Goal: Transaction & Acquisition: Purchase product/service

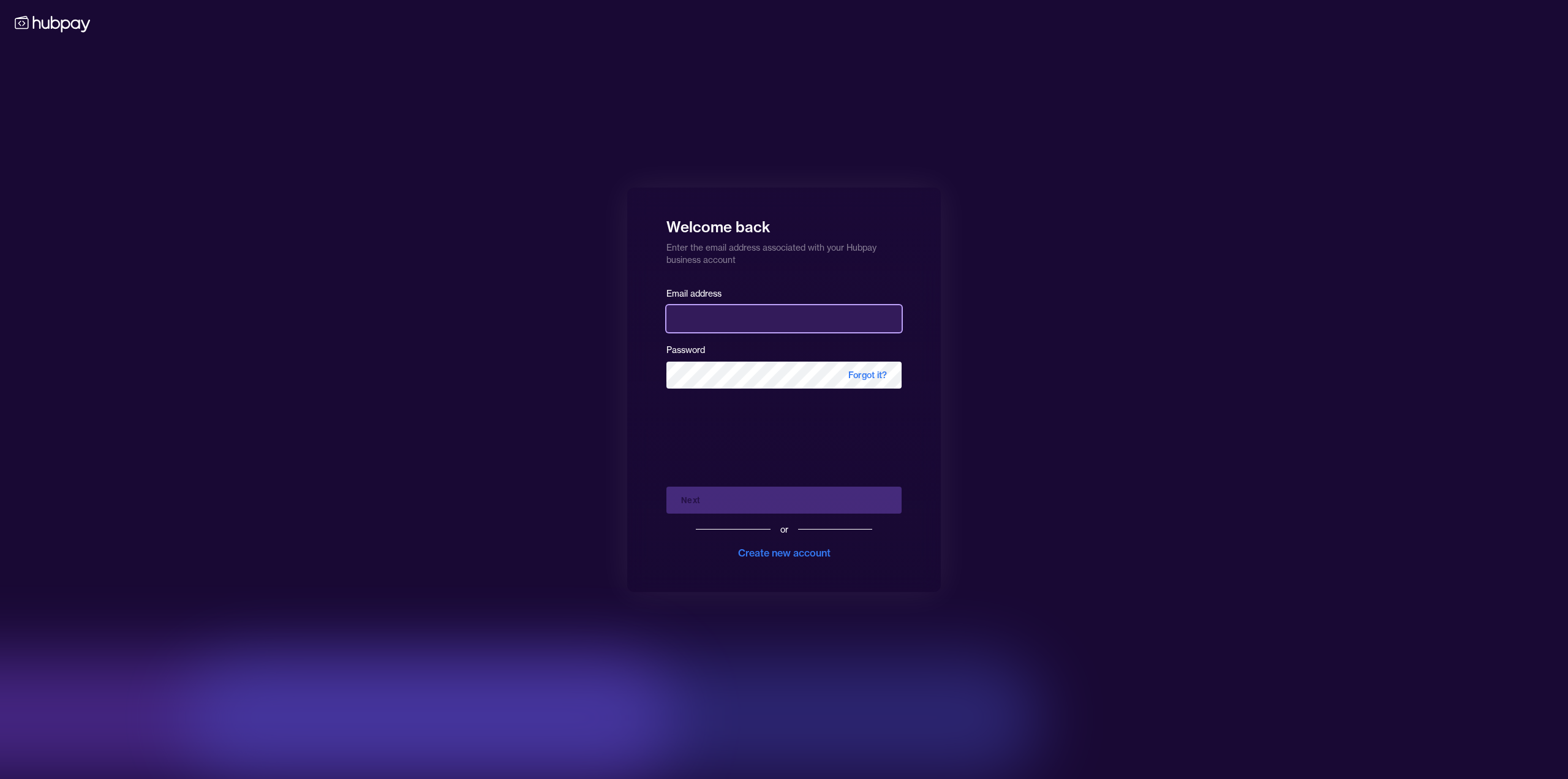
click at [755, 323] on input "email" at bounding box center [784, 319] width 235 height 27
click at [0, 778] on com-1password-button at bounding box center [0, 779] width 0 height 0
type input "**********"
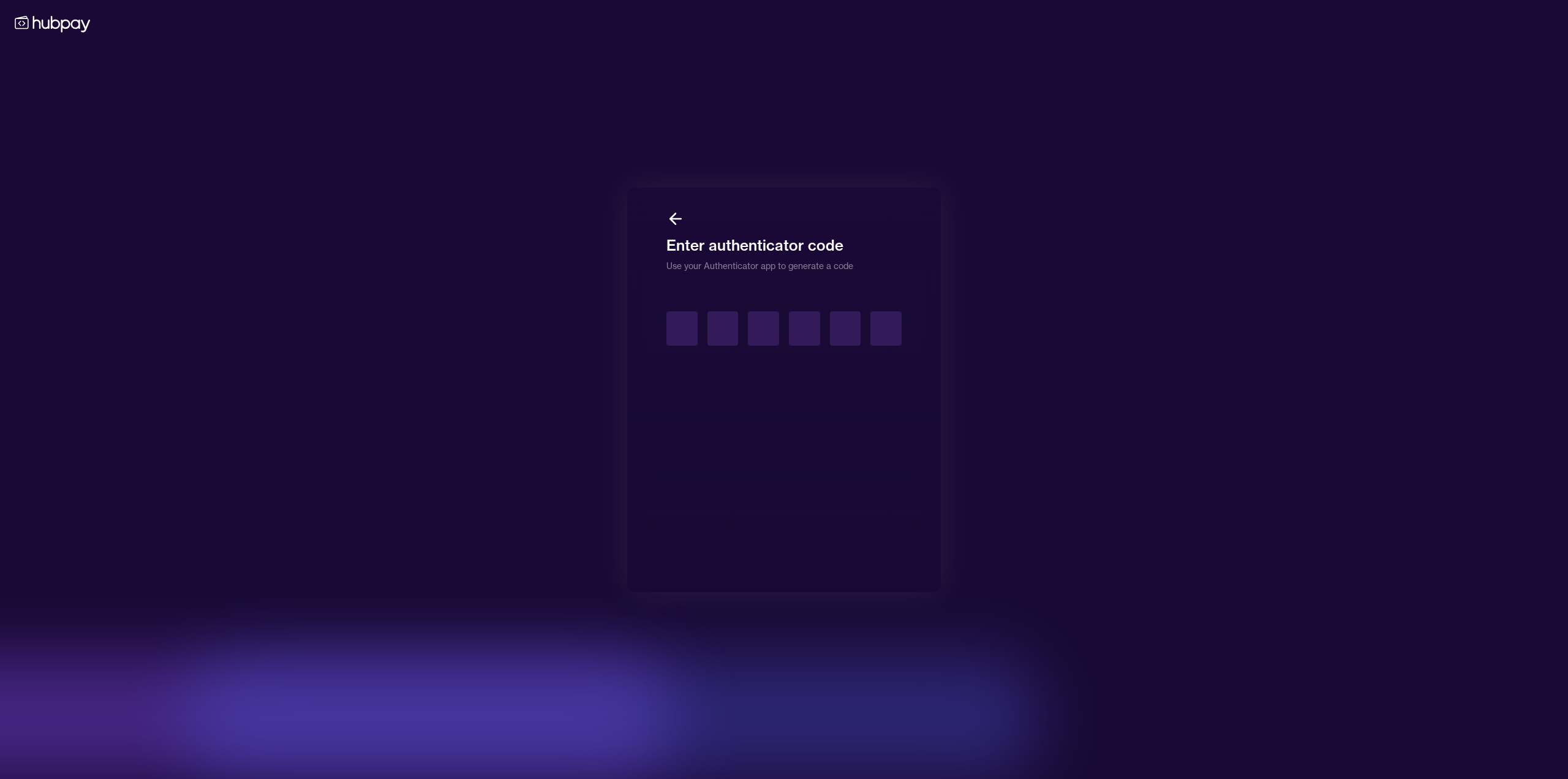
type input "*"
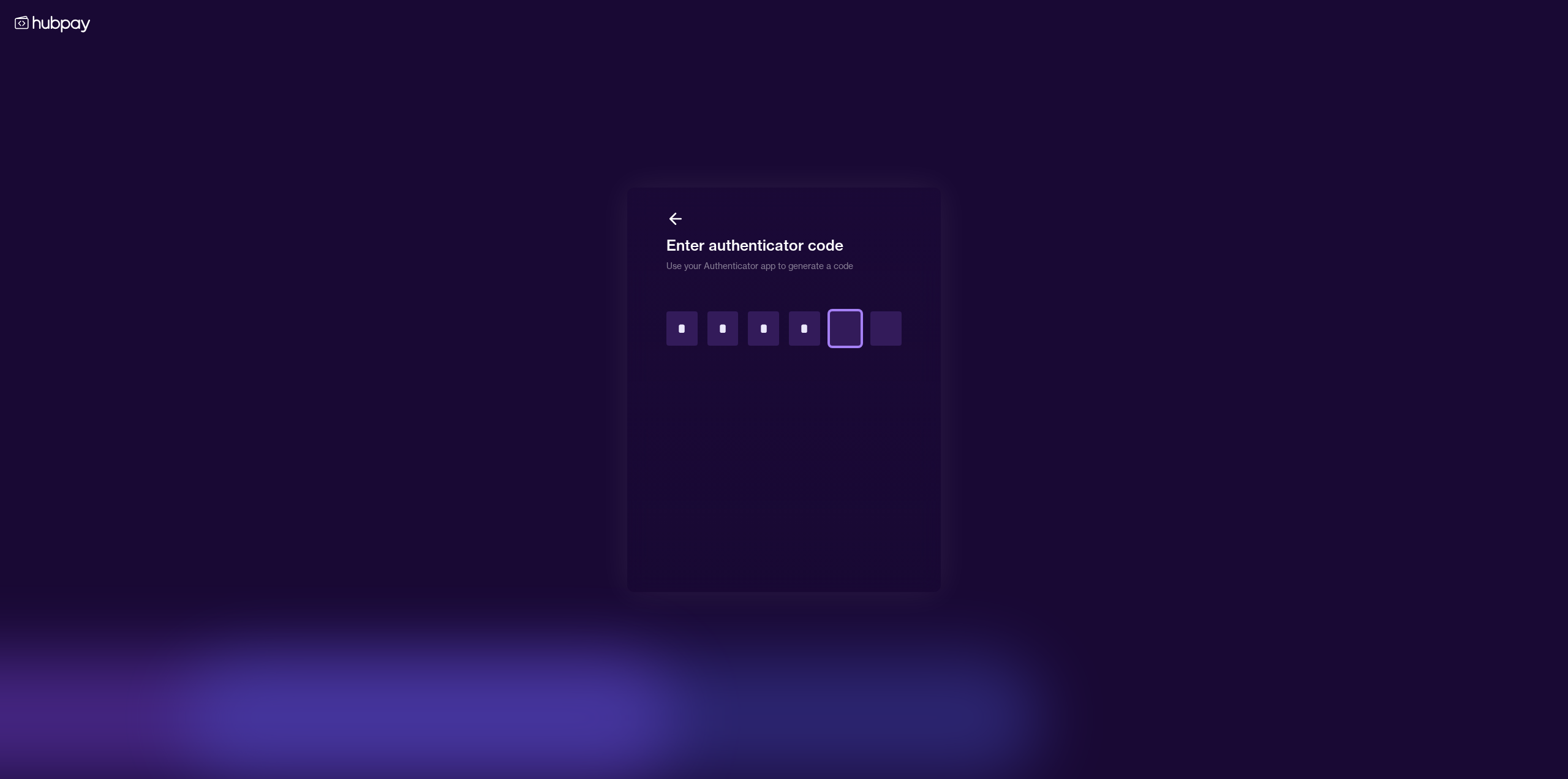
type input "*"
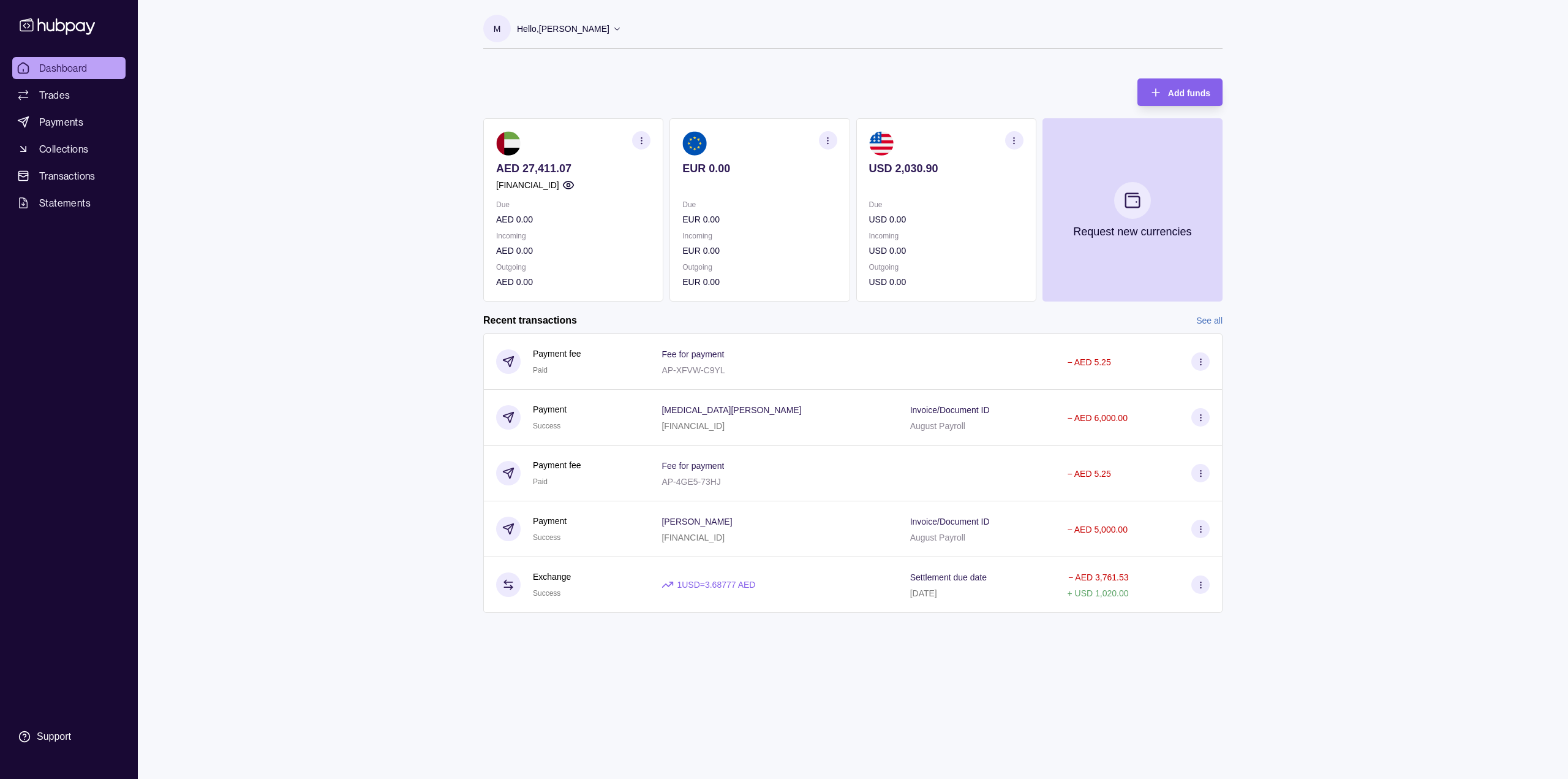
click at [928, 186] on p at bounding box center [946, 185] width 154 height 13
click at [939, 175] on p "USD 2,030.90" at bounding box center [946, 168] width 154 height 13
click at [931, 173] on p "USD 2,030.90" at bounding box center [946, 168] width 154 height 13
click at [73, 95] on link "Trades" at bounding box center [69, 95] width 113 height 22
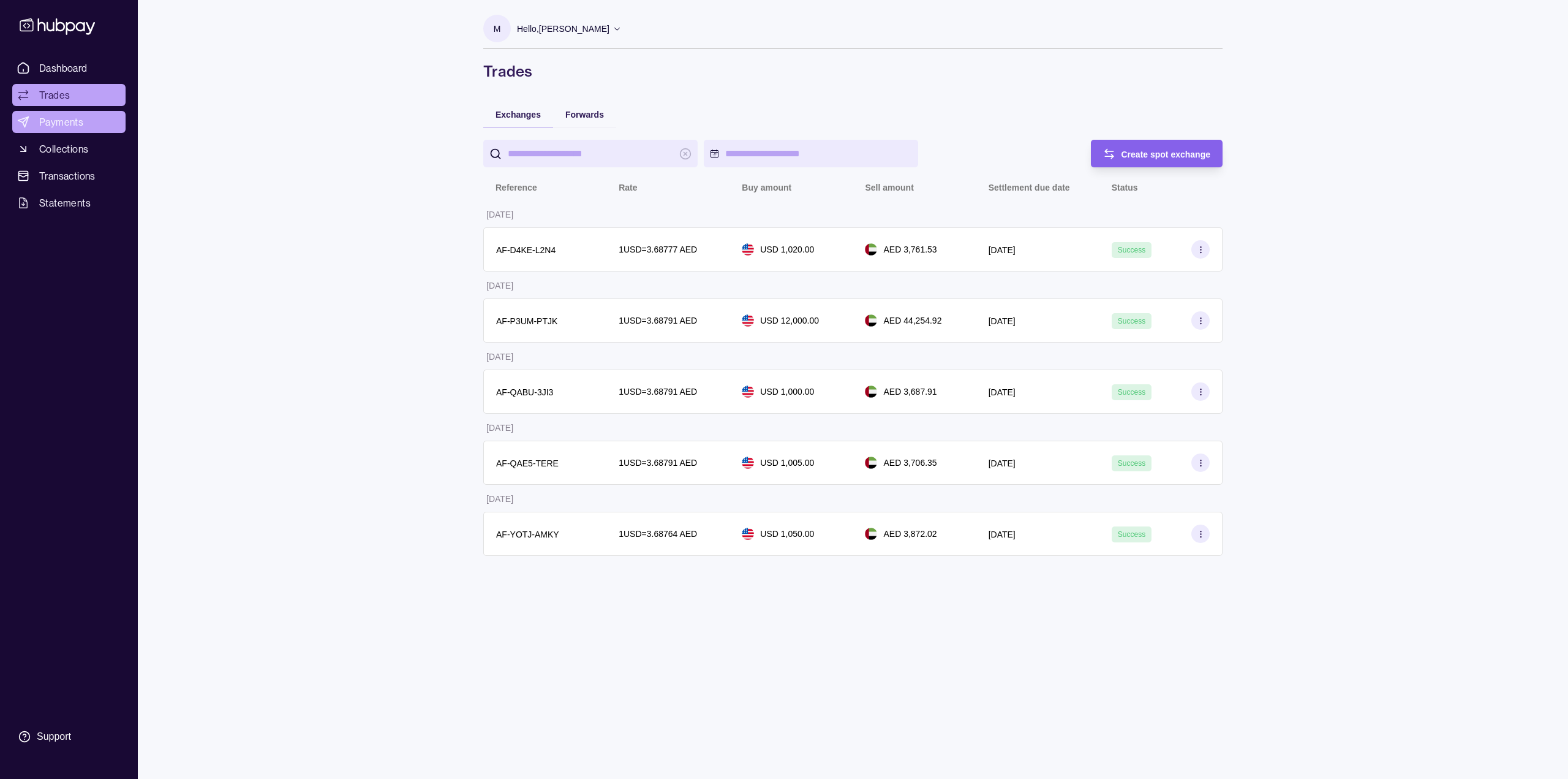
click at [40, 117] on span "Payments" at bounding box center [61, 121] width 44 height 14
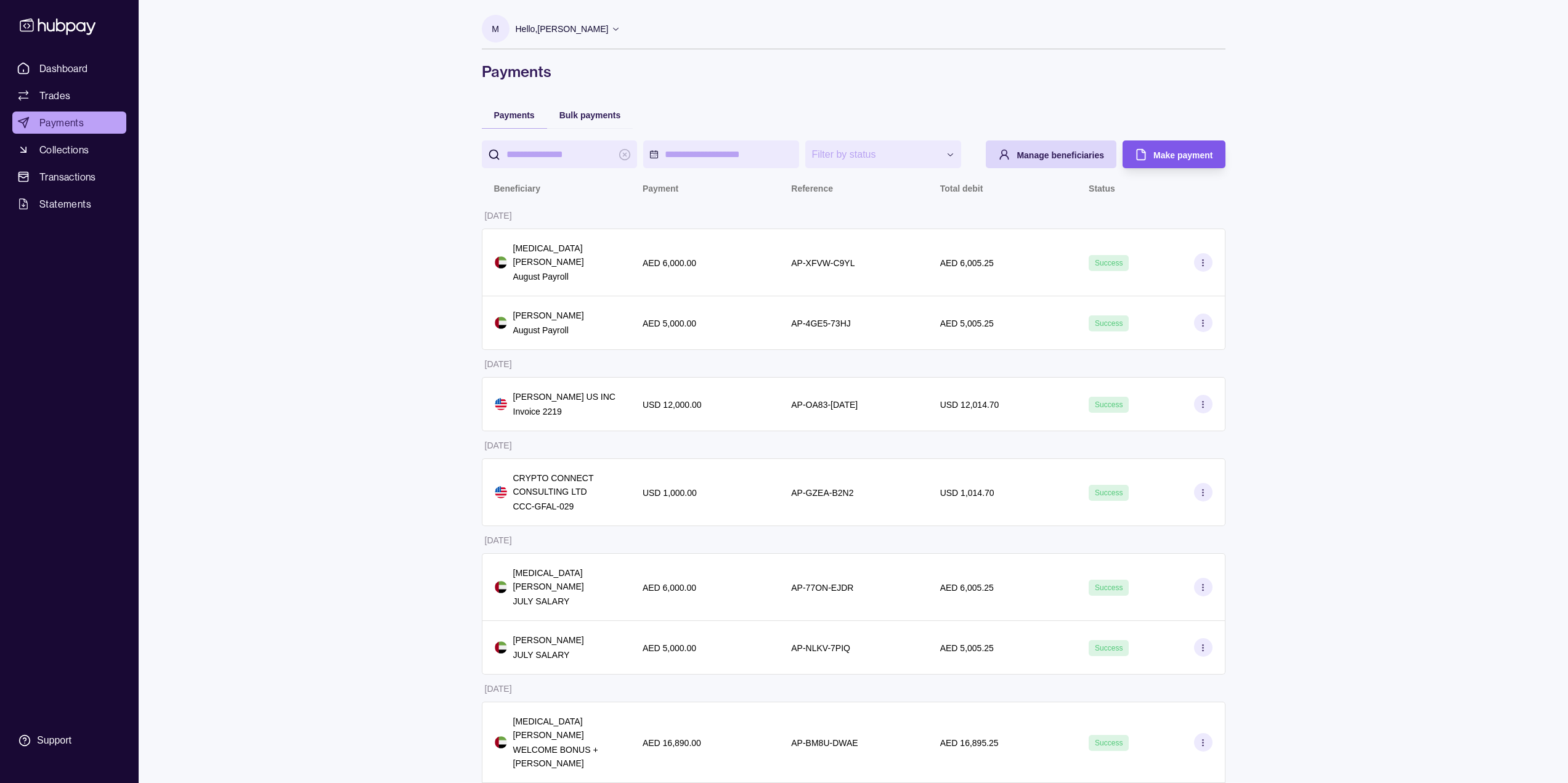
click at [1140, 158] on icon "button" at bounding box center [1141, 155] width 13 height 13
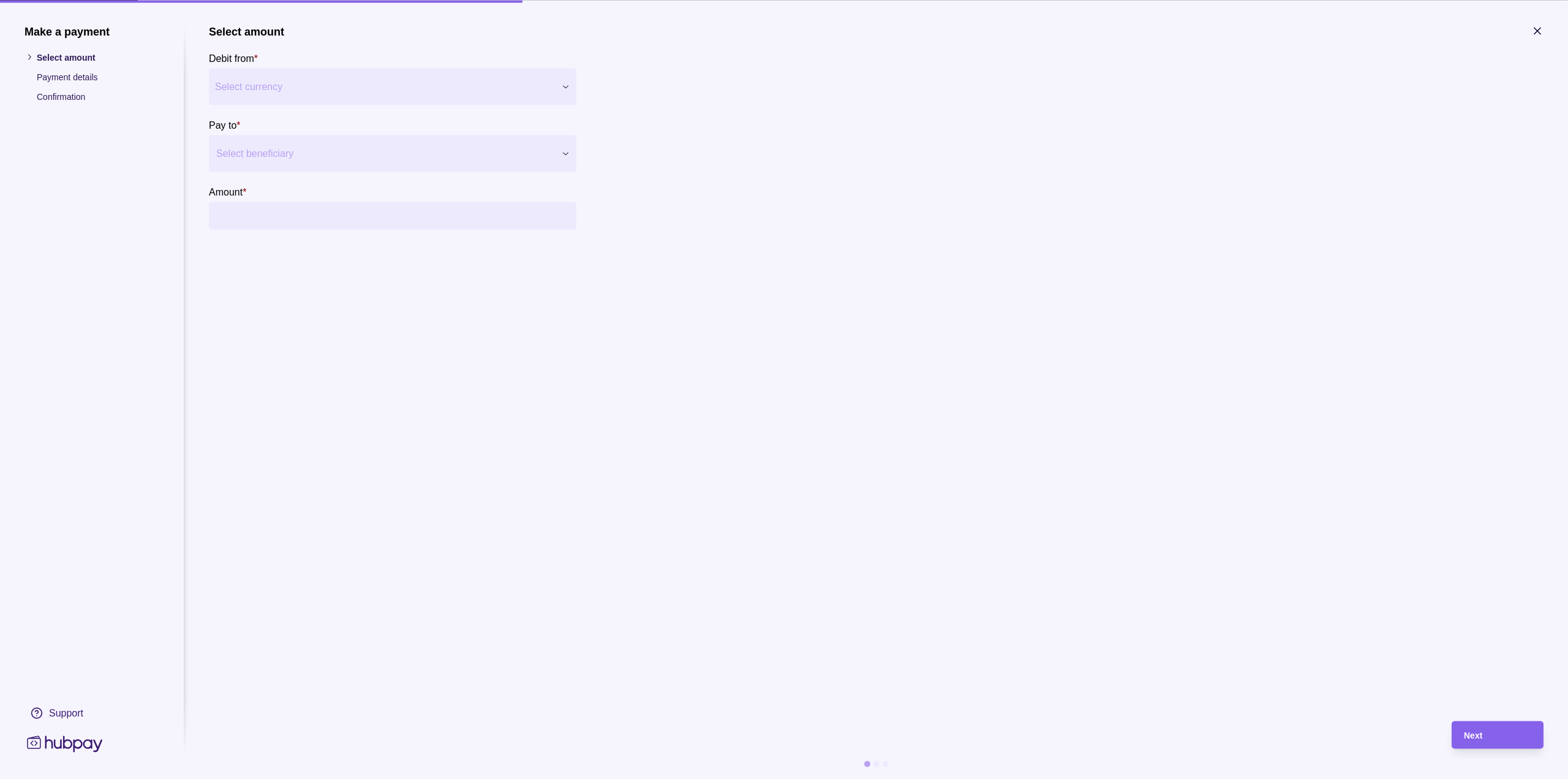
click at [305, 149] on div at bounding box center [384, 153] width 337 height 17
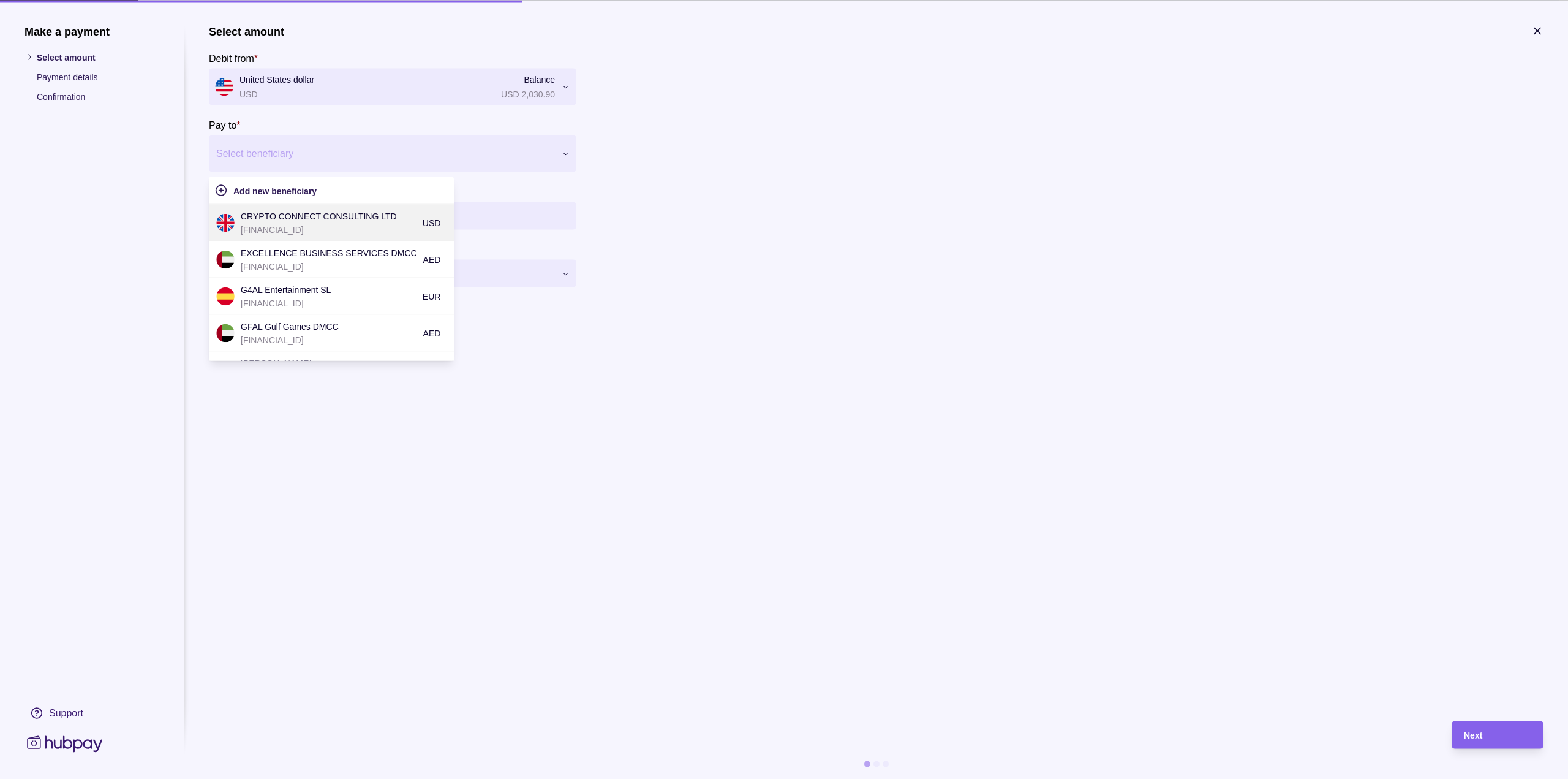
click at [318, 217] on p "CRYPTO CONNECT CONSULTING LTD" at bounding box center [328, 215] width 176 height 13
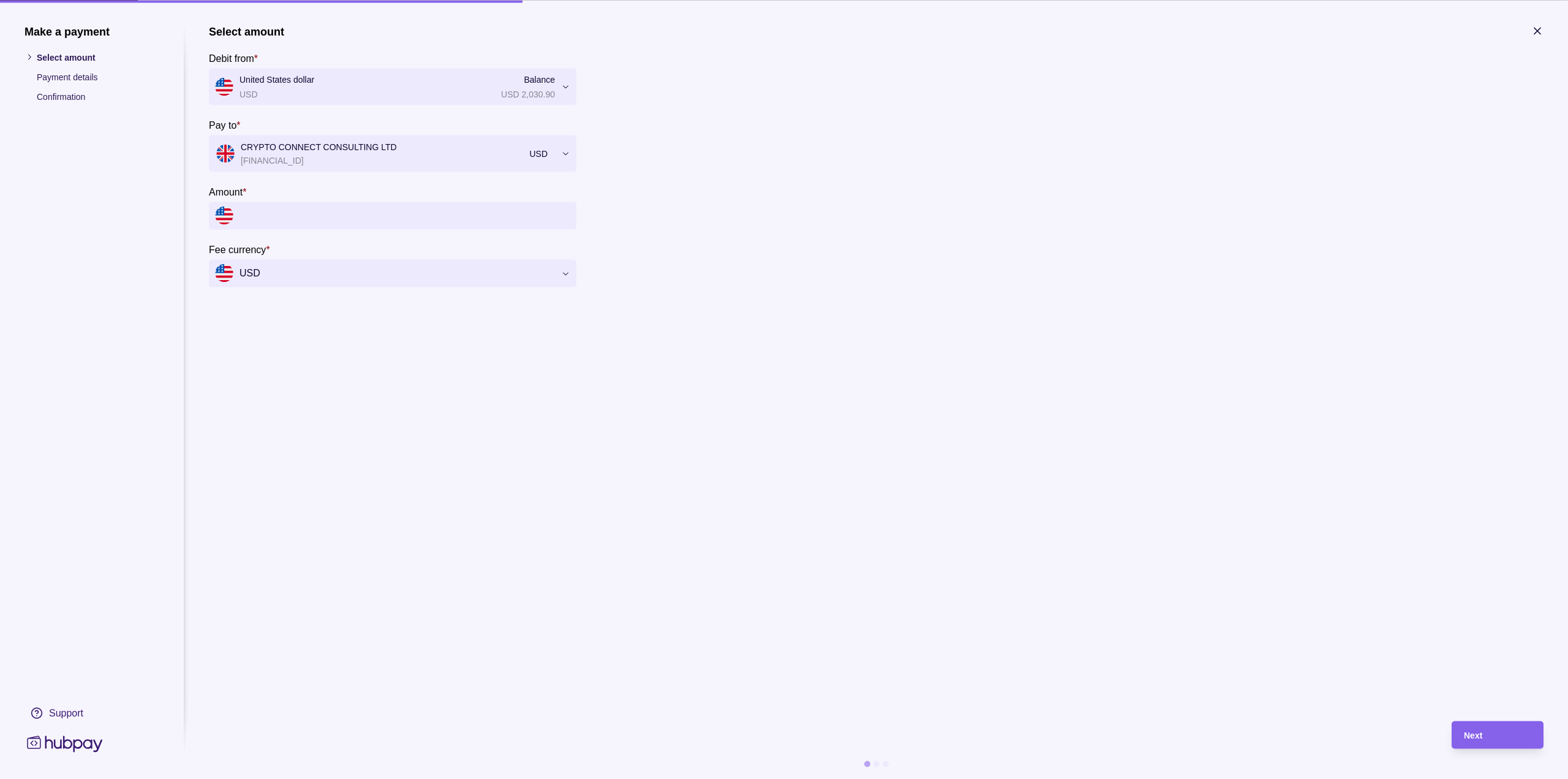
click at [303, 220] on input "Amount *" at bounding box center [405, 215] width 331 height 28
click at [394, 217] on input "Amount *" at bounding box center [405, 215] width 331 height 28
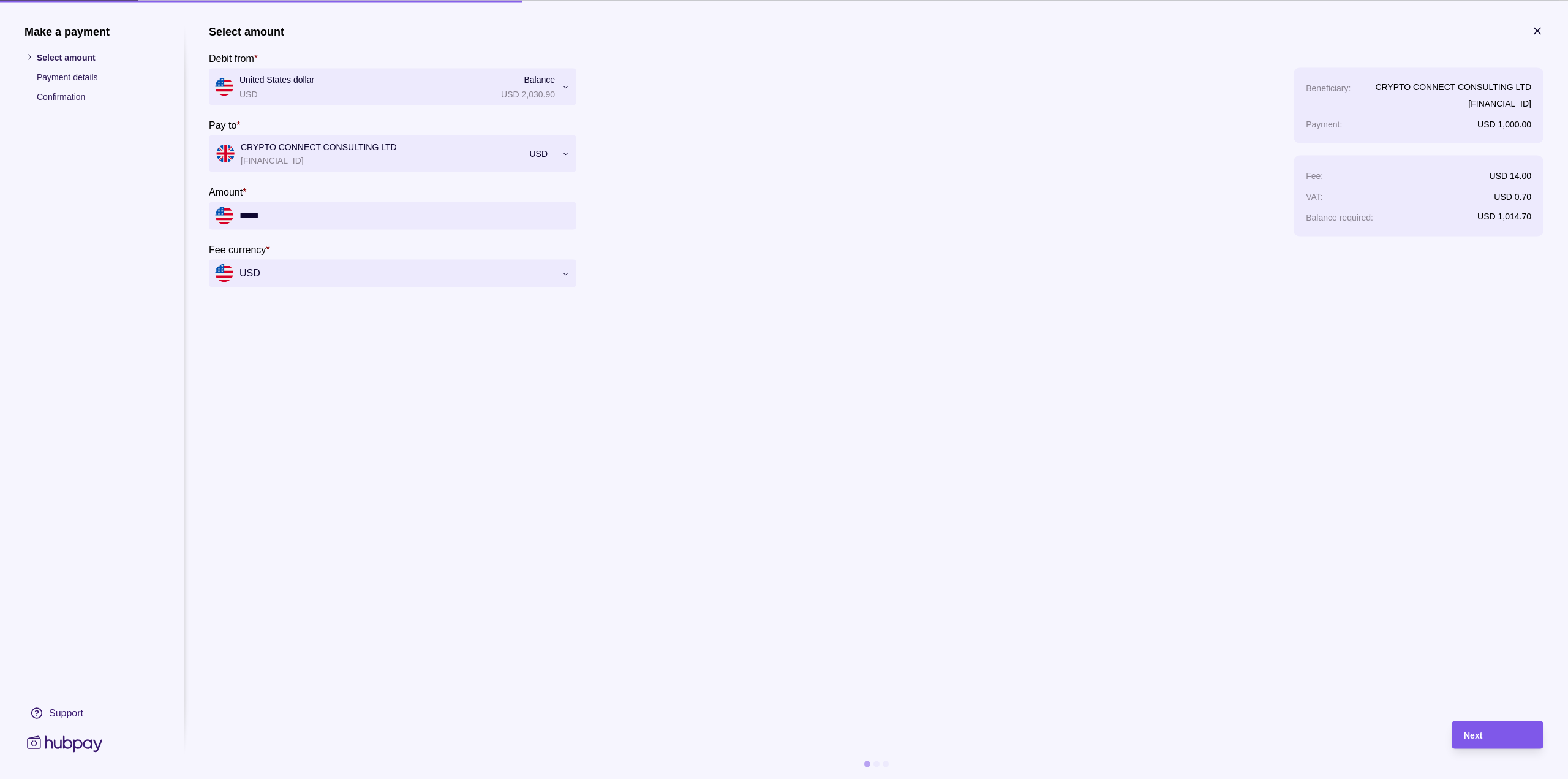
type input "*****"
click at [1473, 725] on div "Next" at bounding box center [1489, 734] width 86 height 28
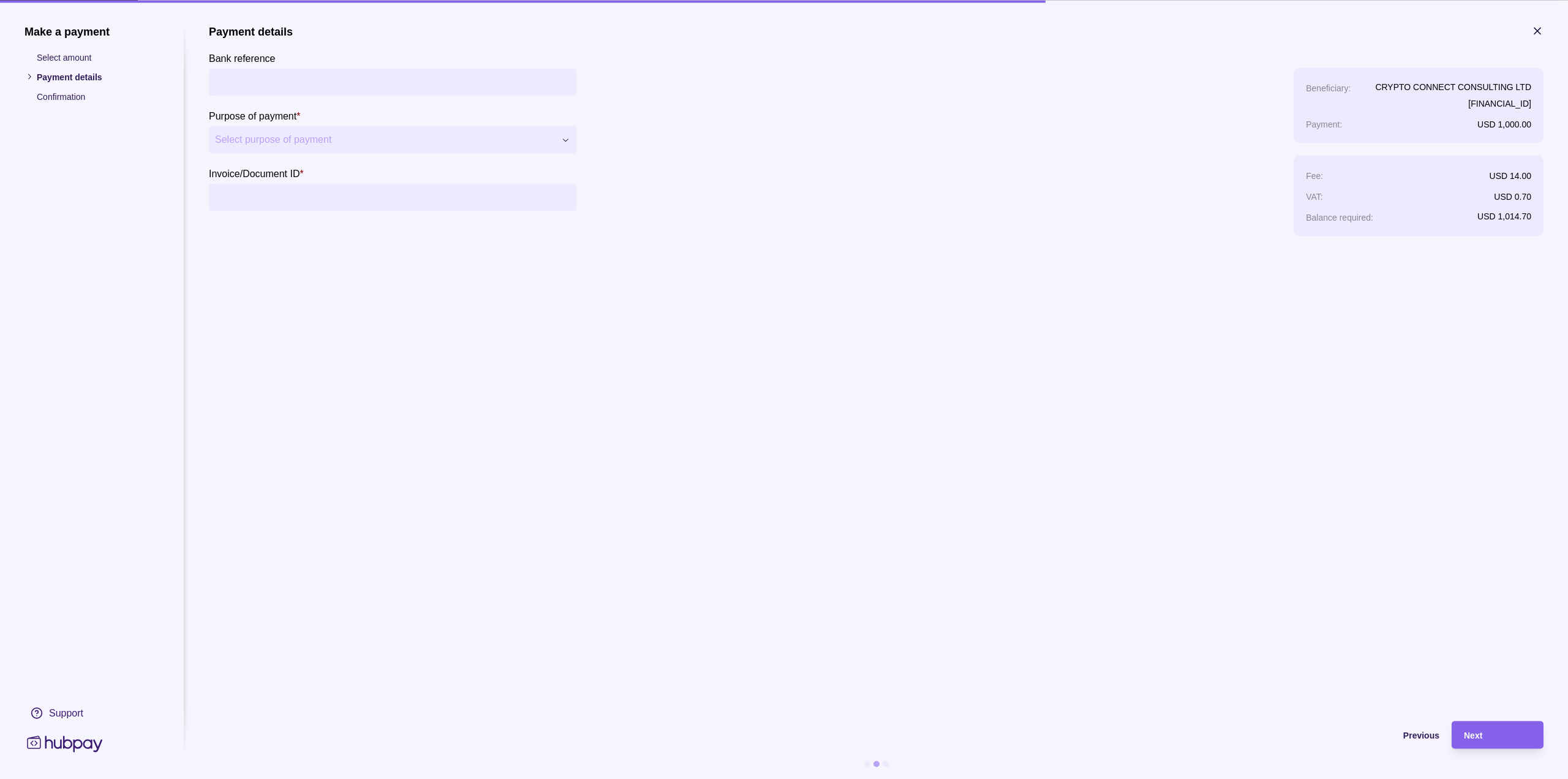
click at [268, 81] on input "Bank reference" at bounding box center [392, 81] width 355 height 28
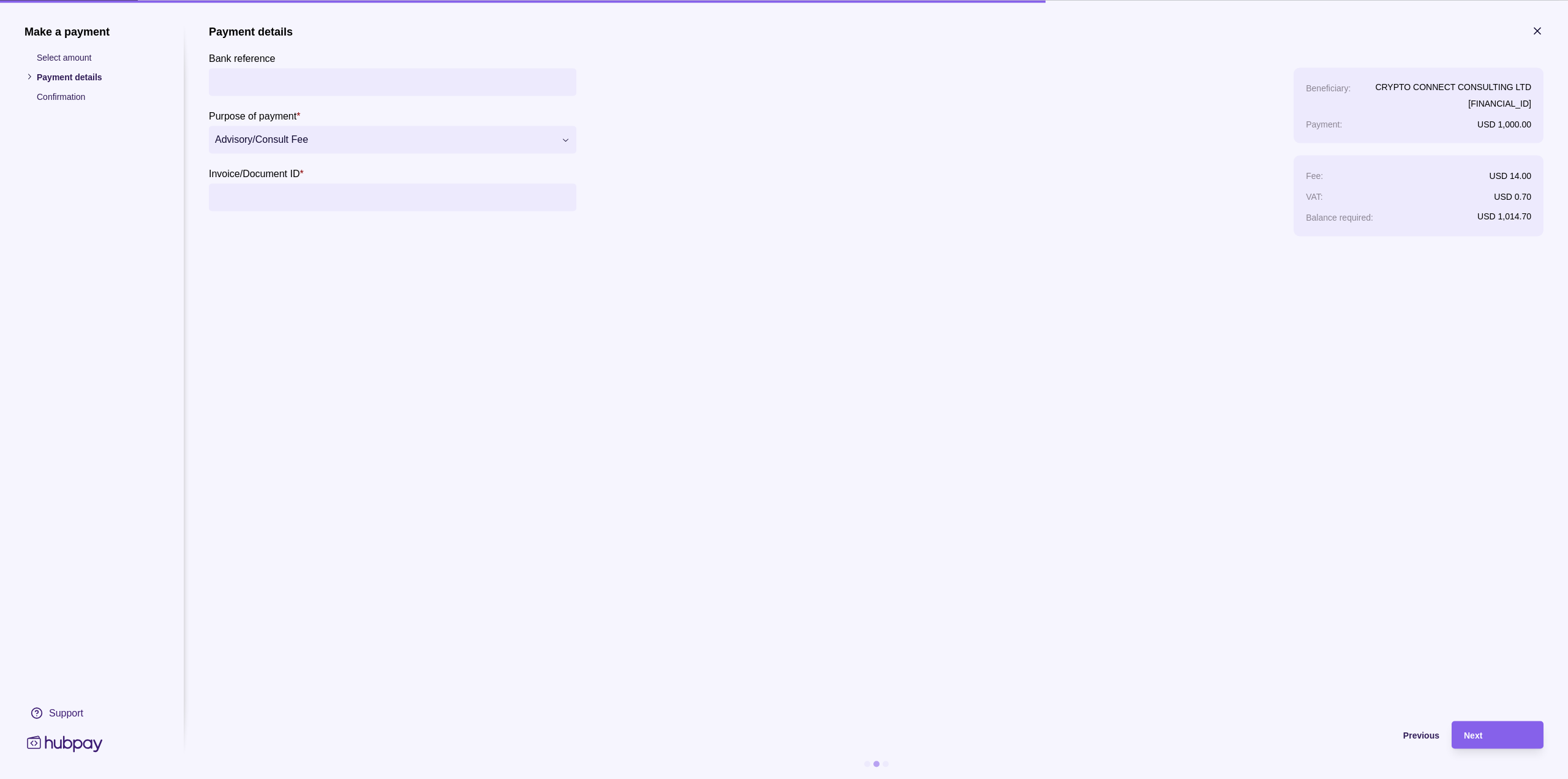
click at [289, 182] on section "Invoice/Document ID *" at bounding box center [392, 187] width 367 height 46
click at [293, 195] on input "Invoice/Document ID *" at bounding box center [392, 196] width 355 height 28
type input "**********"
click at [1518, 734] on div "Next" at bounding box center [1498, 734] width 68 height 14
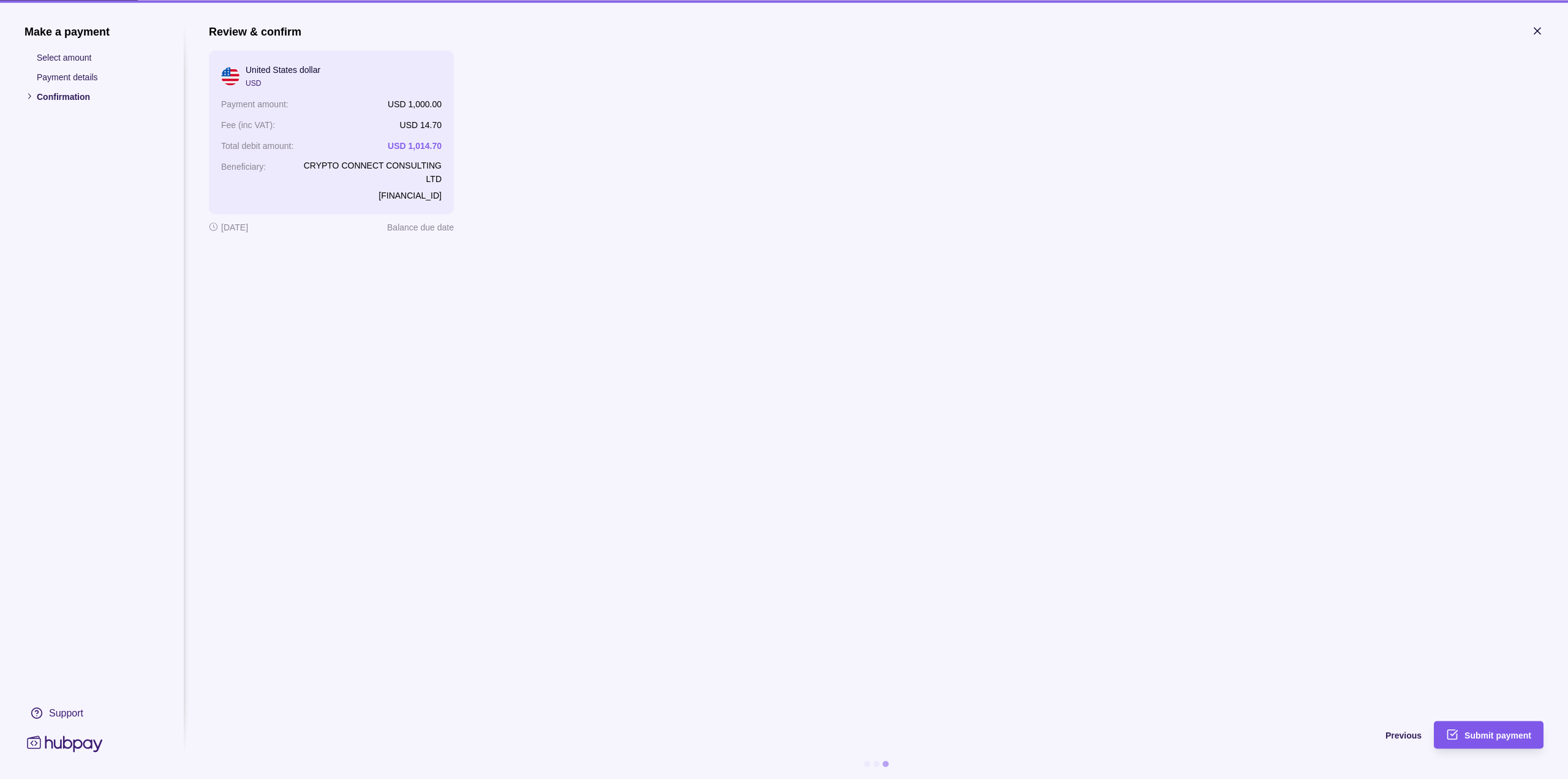
click at [1464, 736] on div "Submit payment" at bounding box center [1480, 734] width 103 height 28
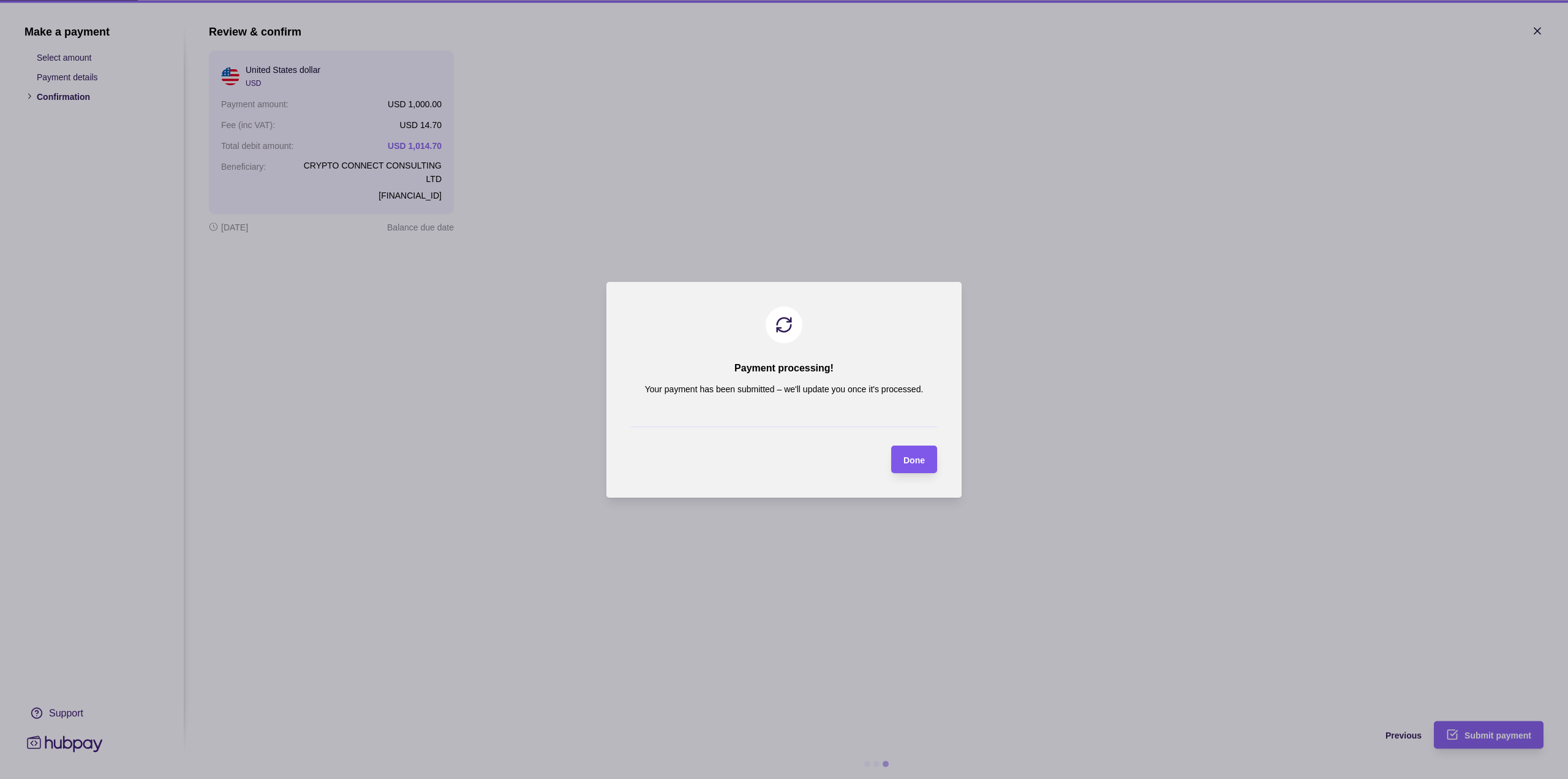
click at [918, 463] on span "Done" at bounding box center [914, 460] width 21 height 10
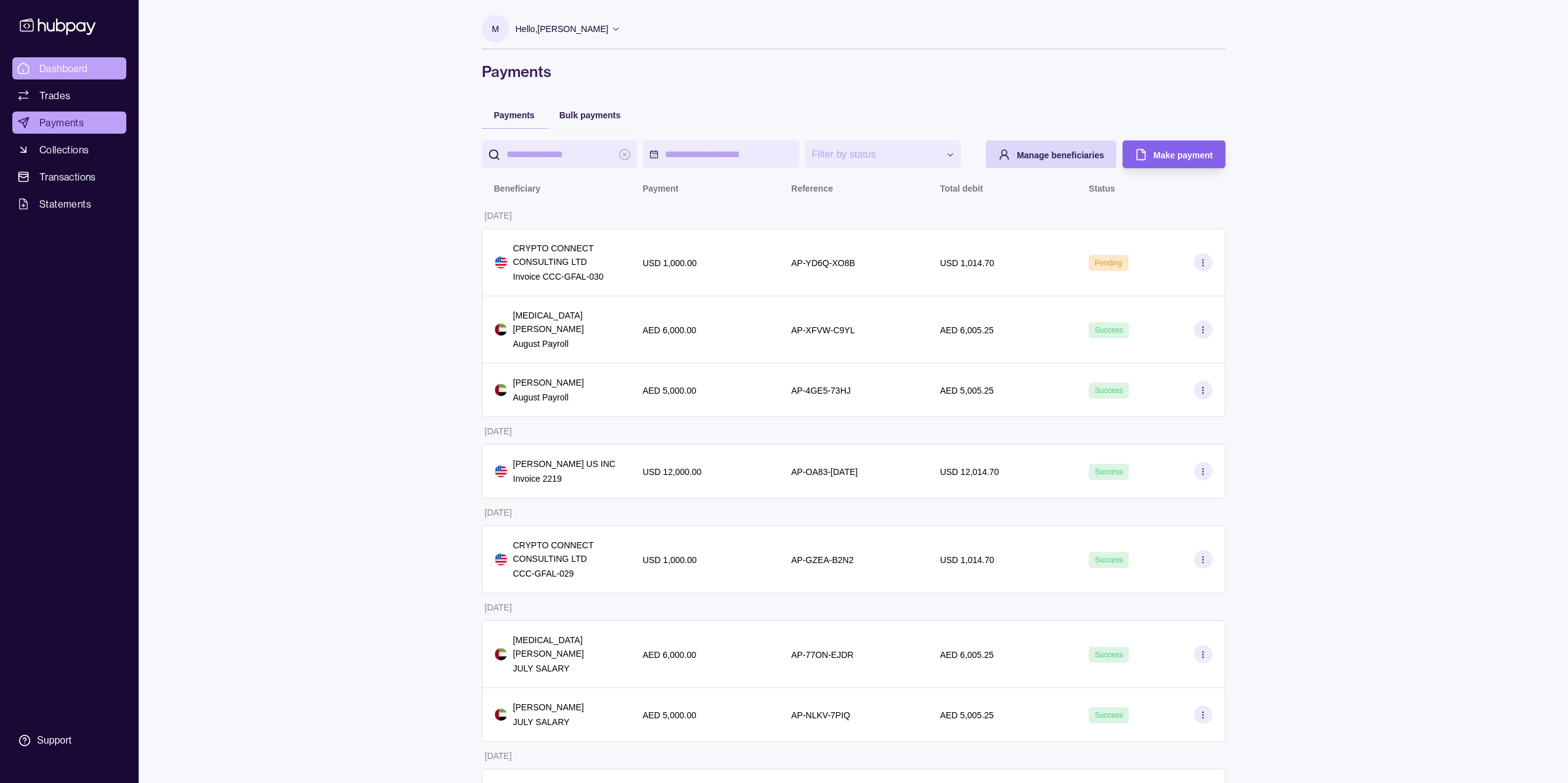
click at [70, 71] on span "Dashboard" at bounding box center [64, 68] width 48 height 14
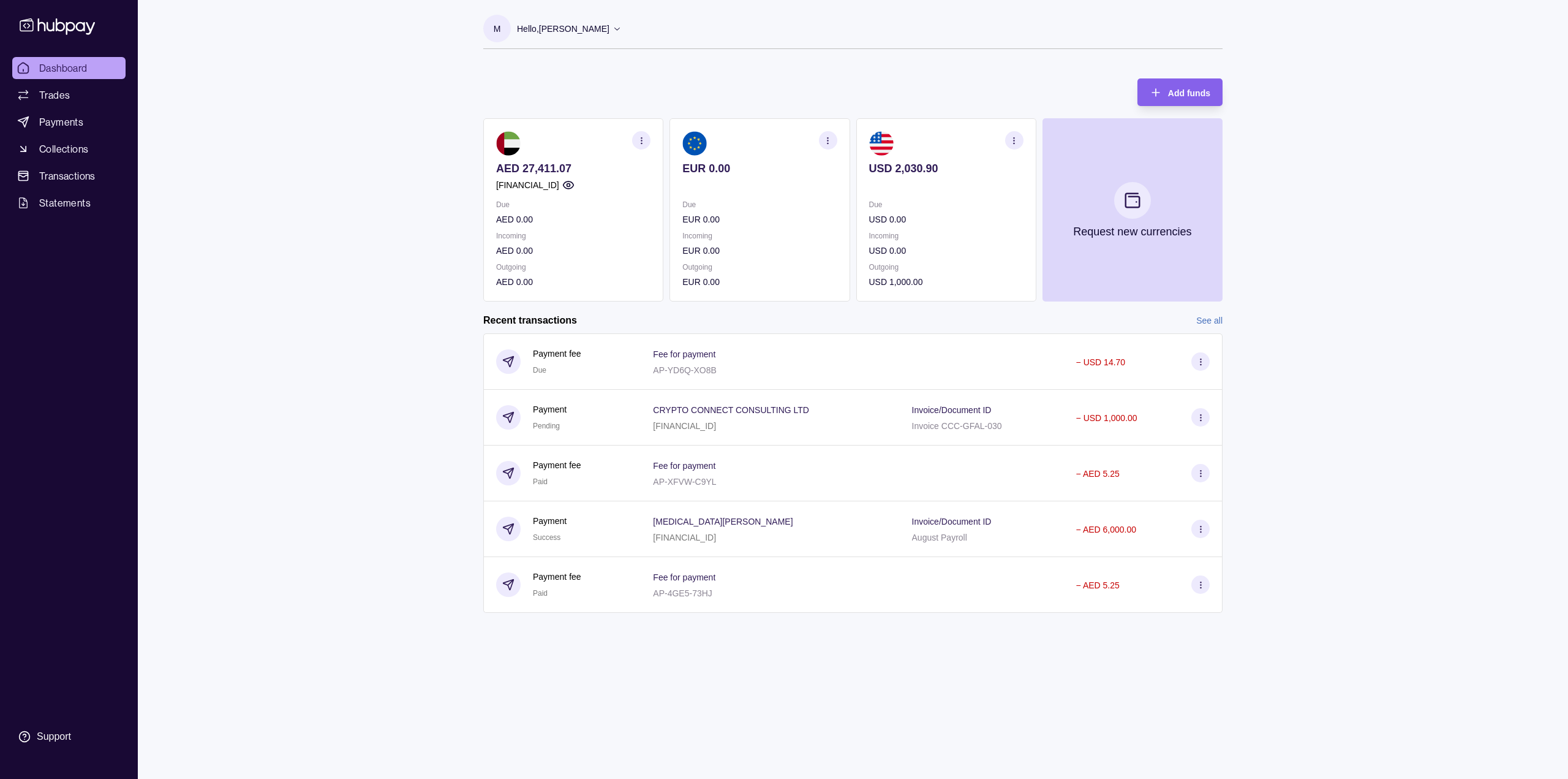
click at [864, 711] on div "M Hello, [PERSON_NAME] Sort GFAL GULF GAMES DMCC Account Terms and conditions P…" at bounding box center [853, 389] width 788 height 779
click at [377, 271] on div "Dashboard Trades Payments Collections Transactions Statements Support M Hello, …" at bounding box center [784, 389] width 1568 height 779
